Goal: Task Accomplishment & Management: Complete application form

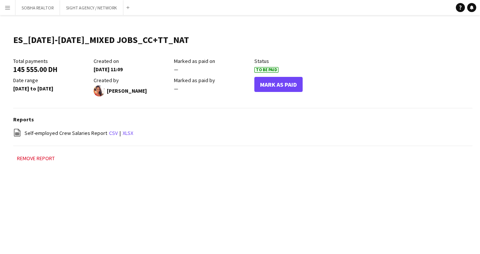
click at [4, 8] on button "Menu" at bounding box center [7, 7] width 15 height 15
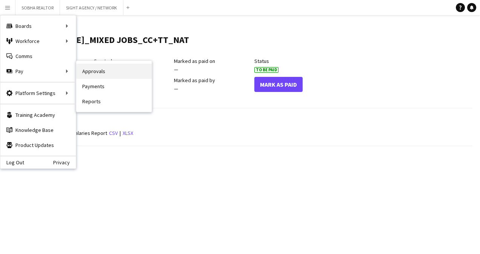
click at [114, 69] on link "Approvals" at bounding box center [113, 71] width 75 height 15
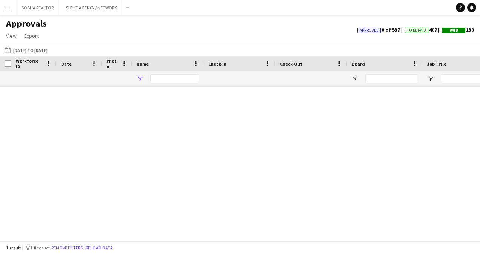
type input "*****"
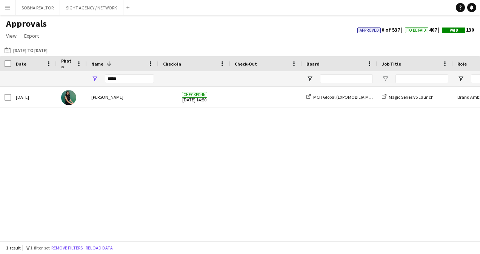
drag, startPoint x: 139, startPoint y: 74, endPoint x: 75, endPoint y: 83, distance: 64.0
drag, startPoint x: 121, startPoint y: 79, endPoint x: 87, endPoint y: 81, distance: 33.6
click at [87, 81] on div "*****" at bounding box center [123, 78] width 72 height 15
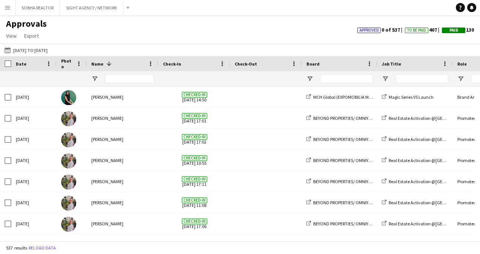
click at [5, 10] on app-icon "Menu" at bounding box center [8, 8] width 6 height 6
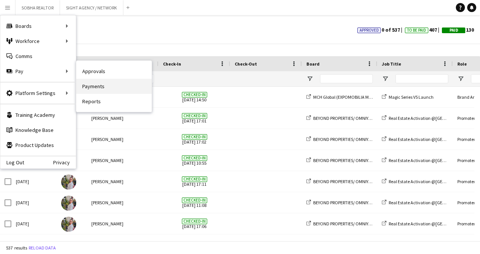
click at [117, 90] on link "Payments" at bounding box center [113, 86] width 75 height 15
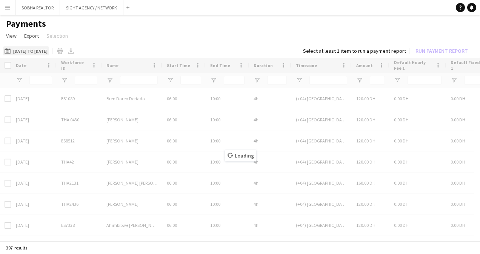
click at [49, 51] on button "[DATE] to [DATE] [DATE] to [DATE]" at bounding box center [26, 50] width 46 height 9
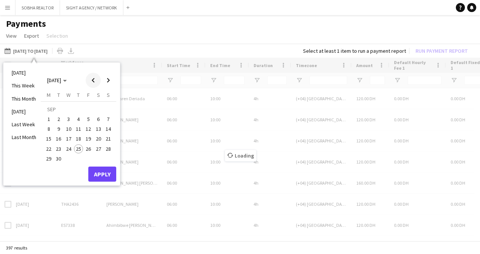
click at [97, 84] on span "Previous month" at bounding box center [93, 80] width 15 height 15
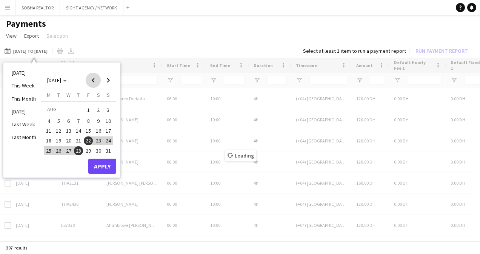
click at [97, 84] on span "Previous month" at bounding box center [93, 80] width 15 height 15
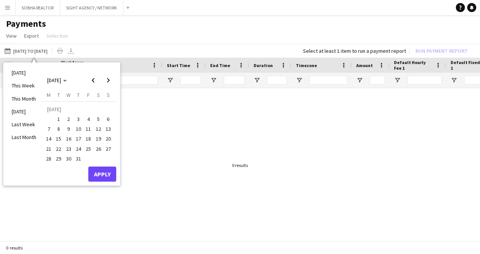
click at [59, 115] on span "1" at bounding box center [58, 119] width 9 height 9
click at [81, 161] on span "31" at bounding box center [78, 158] width 9 height 9
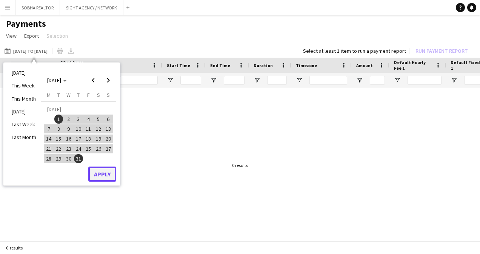
click at [103, 170] on button "Apply" at bounding box center [102, 174] width 28 height 15
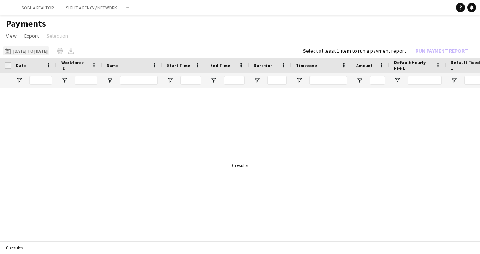
click at [44, 53] on button "[DATE] to [DATE] [DATE] to [DATE]" at bounding box center [26, 50] width 46 height 9
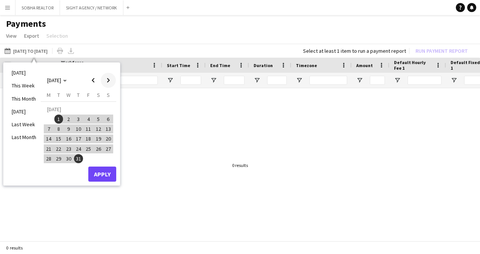
click at [105, 79] on span "Next month" at bounding box center [108, 80] width 15 height 15
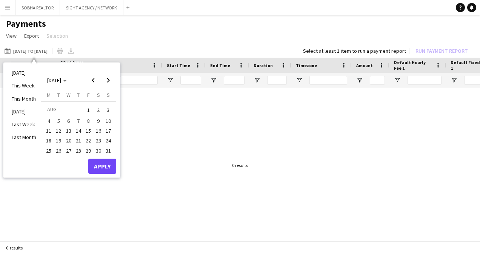
click at [88, 111] on span "1" at bounding box center [88, 110] width 9 height 11
click at [75, 153] on span "28" at bounding box center [78, 150] width 9 height 9
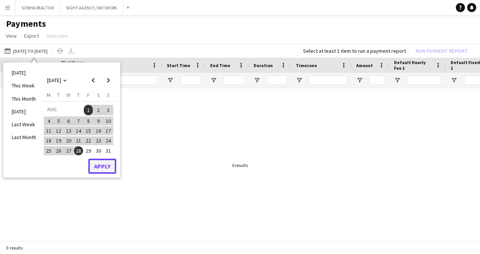
click at [106, 171] on button "Apply" at bounding box center [102, 166] width 28 height 15
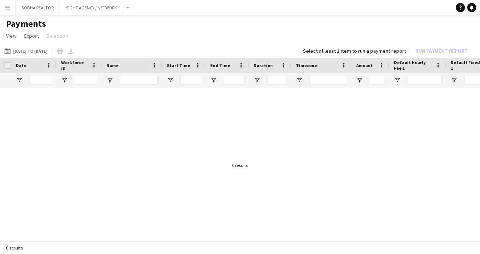
click at [5, 4] on button "Menu" at bounding box center [7, 7] width 15 height 15
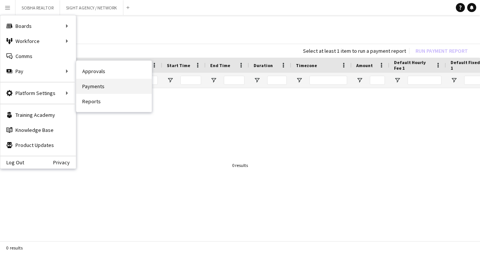
click at [125, 88] on link "Payments" at bounding box center [113, 86] width 75 height 15
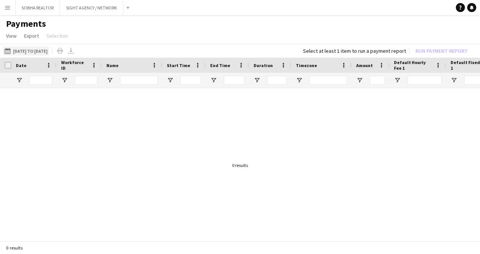
click at [47, 52] on button "[DATE] to [DATE] [DATE] to [DATE]" at bounding box center [26, 50] width 46 height 9
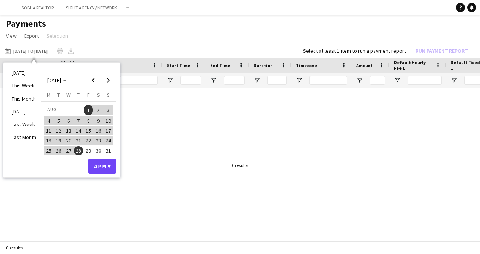
click at [88, 149] on span "29" at bounding box center [88, 150] width 9 height 9
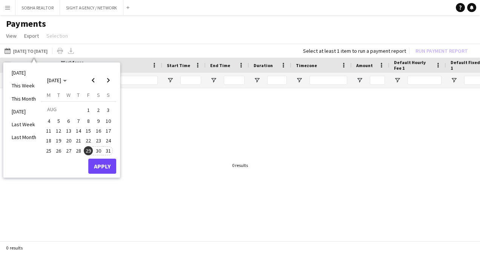
click at [109, 153] on span "31" at bounding box center [108, 150] width 9 height 9
click at [107, 163] on button "Apply" at bounding box center [102, 166] width 28 height 15
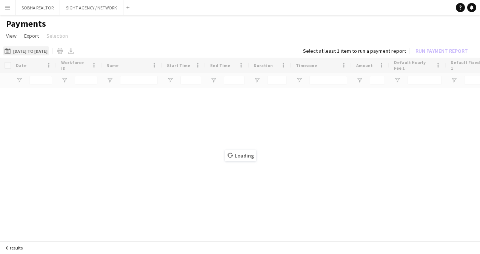
click at [44, 54] on button "[DATE] to [DATE] [DATE] to [DATE]" at bounding box center [26, 50] width 46 height 9
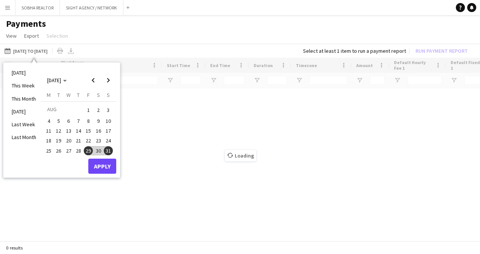
click at [88, 150] on span "29" at bounding box center [88, 150] width 9 height 9
click at [104, 81] on span "Next month" at bounding box center [108, 80] width 15 height 15
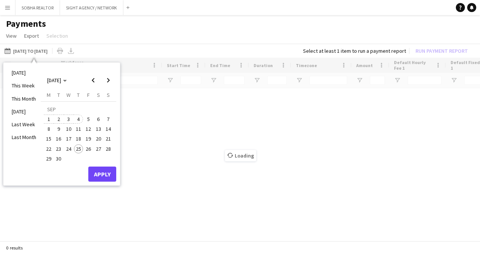
click at [74, 118] on span "4" at bounding box center [78, 119] width 9 height 9
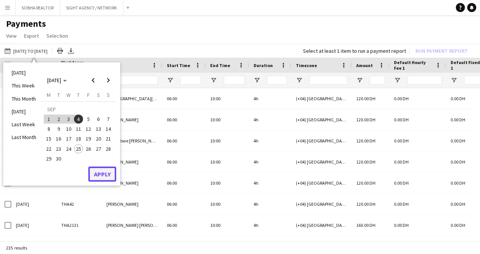
click at [101, 172] on button "Apply" at bounding box center [102, 174] width 28 height 15
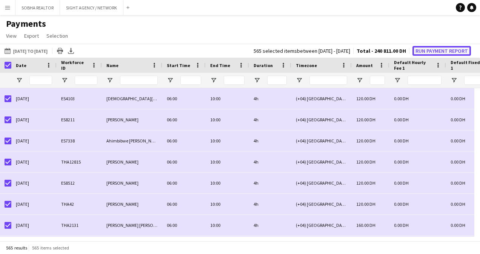
click at [426, 49] on button "Run Payment Report" at bounding box center [441, 51] width 58 height 10
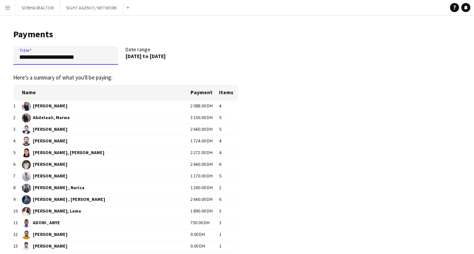
click at [18, 57] on input "**********" at bounding box center [65, 55] width 105 height 19
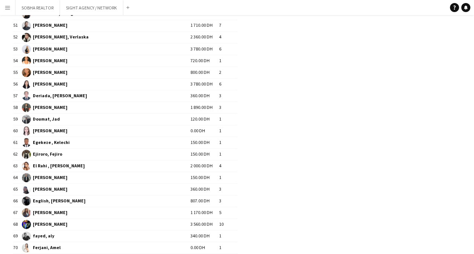
scroll to position [792, 0]
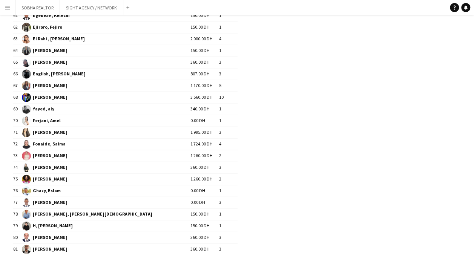
type input "**********"
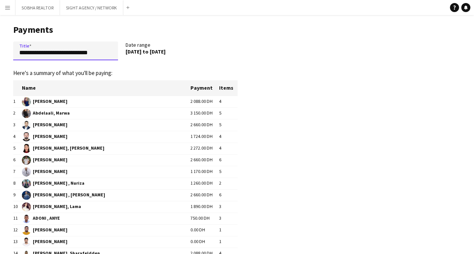
scroll to position [0, 0]
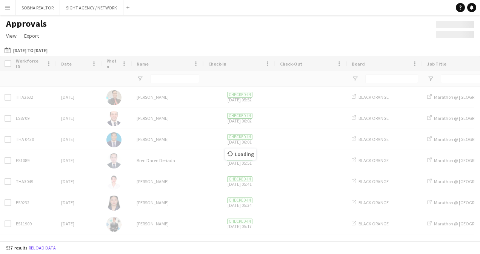
click at [9, 8] on app-icon "Menu" at bounding box center [8, 8] width 6 height 6
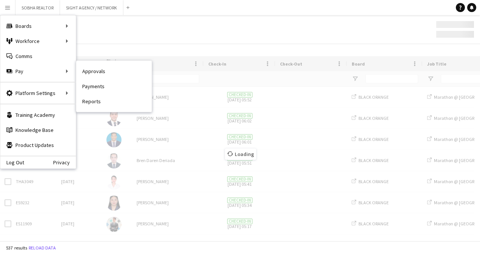
click at [97, 74] on link "Approvals" at bounding box center [113, 71] width 75 height 15
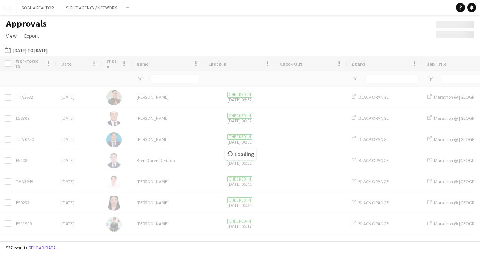
click at [5, 9] on app-icon "Menu" at bounding box center [8, 8] width 6 height 6
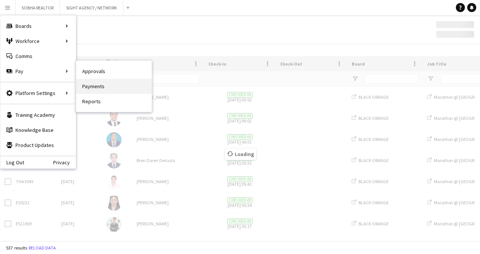
click at [100, 89] on link "Payments" at bounding box center [113, 86] width 75 height 15
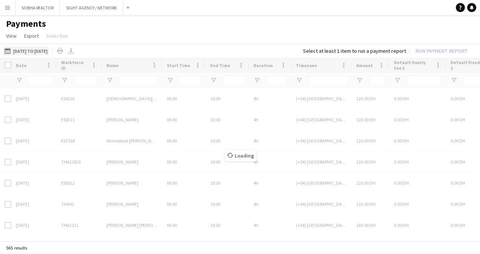
click at [34, 49] on button "[DATE] to [DATE] [DATE] to [DATE]" at bounding box center [26, 50] width 46 height 9
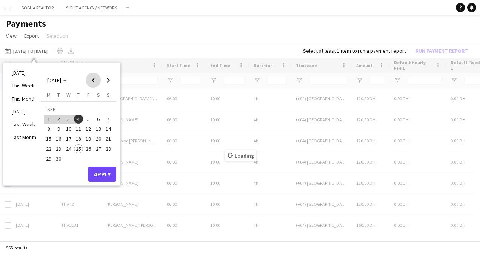
click at [95, 78] on span "Previous month" at bounding box center [93, 80] width 15 height 15
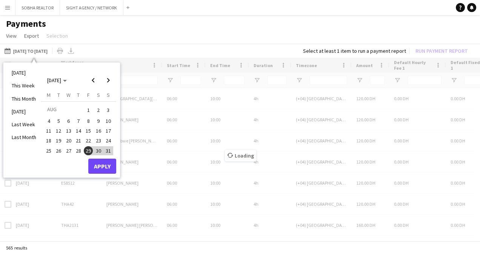
click at [90, 149] on span "29" at bounding box center [88, 150] width 9 height 9
click at [110, 150] on span "31" at bounding box center [108, 150] width 9 height 9
click at [105, 163] on button "Apply" at bounding box center [102, 166] width 28 height 15
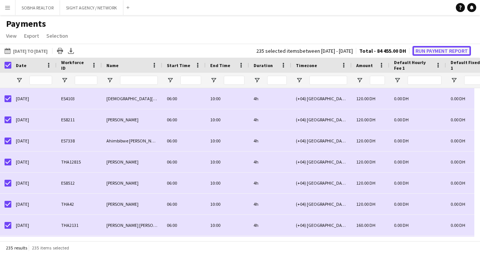
click at [442, 48] on button "Run Payment Report" at bounding box center [441, 51] width 58 height 10
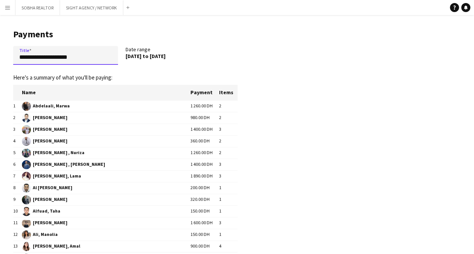
click at [18, 54] on input "**********" at bounding box center [65, 55] width 105 height 19
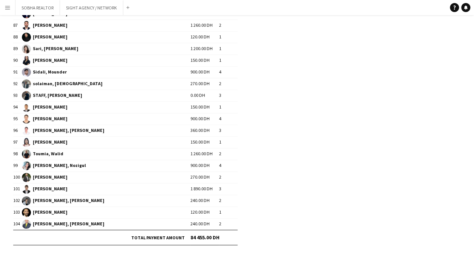
scroll to position [1105, 0]
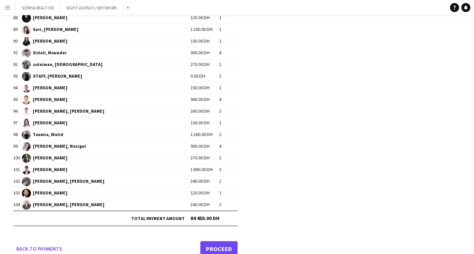
type input "**********"
click at [228, 241] on link "Proceed" at bounding box center [218, 248] width 37 height 15
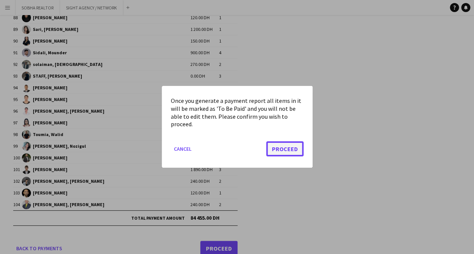
click at [283, 147] on button "Proceed" at bounding box center [284, 149] width 37 height 15
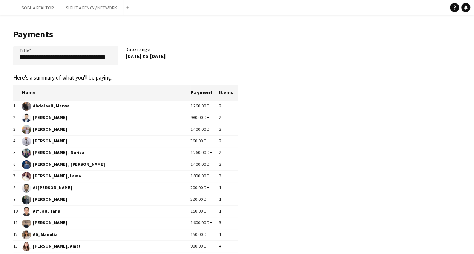
scroll to position [1105, 0]
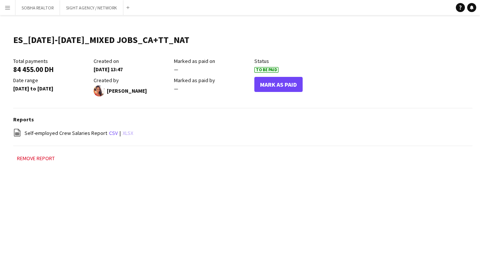
click at [124, 134] on link "xlsx" at bounding box center [128, 133] width 11 height 7
click at [191, 194] on div "Menu Boards Boards Boards All jobs Status Workforce Workforce My Workforce Recr…" at bounding box center [240, 127] width 480 height 254
